Goal: Task Accomplishment & Management: Use online tool/utility

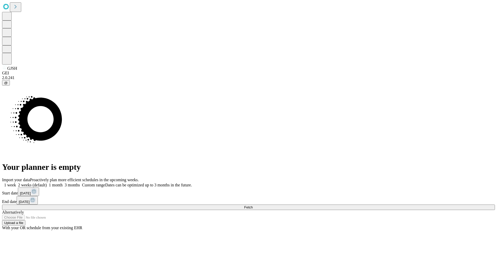
click at [253, 205] on span "Fetch" at bounding box center [248, 207] width 9 height 4
